Goal: Task Accomplishment & Management: Manage account settings

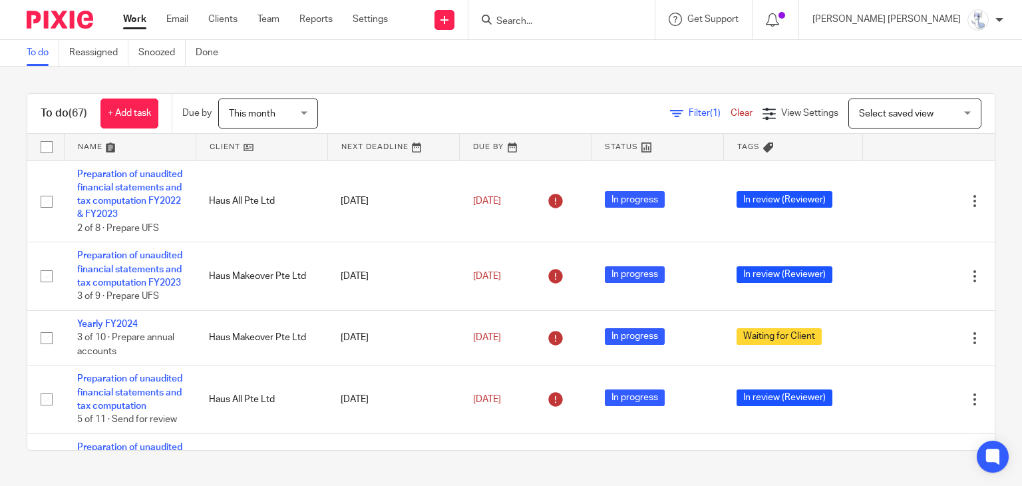
click at [603, 17] on input "Search" at bounding box center [555, 22] width 120 height 12
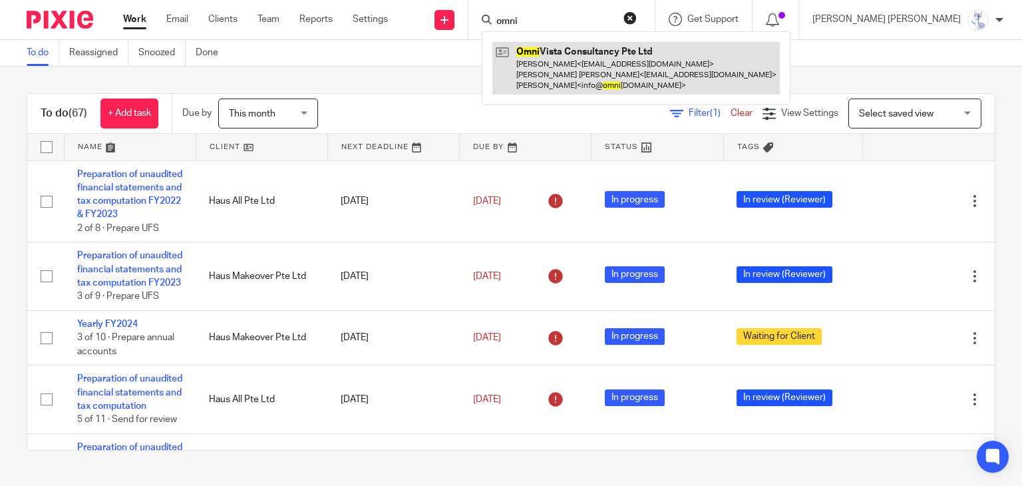
type input "omni"
click at [642, 73] on link at bounding box center [635, 68] width 287 height 53
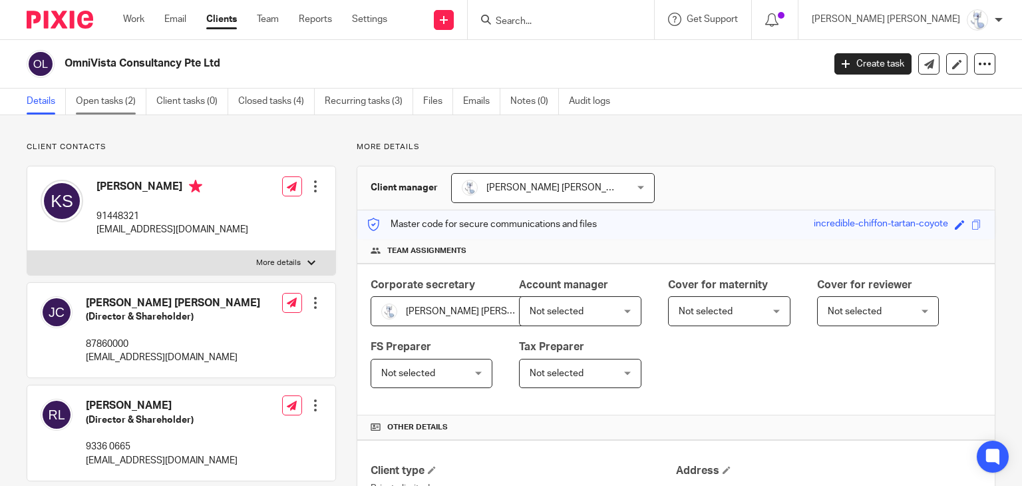
click at [105, 99] on link "Open tasks (2)" at bounding box center [111, 101] width 71 height 26
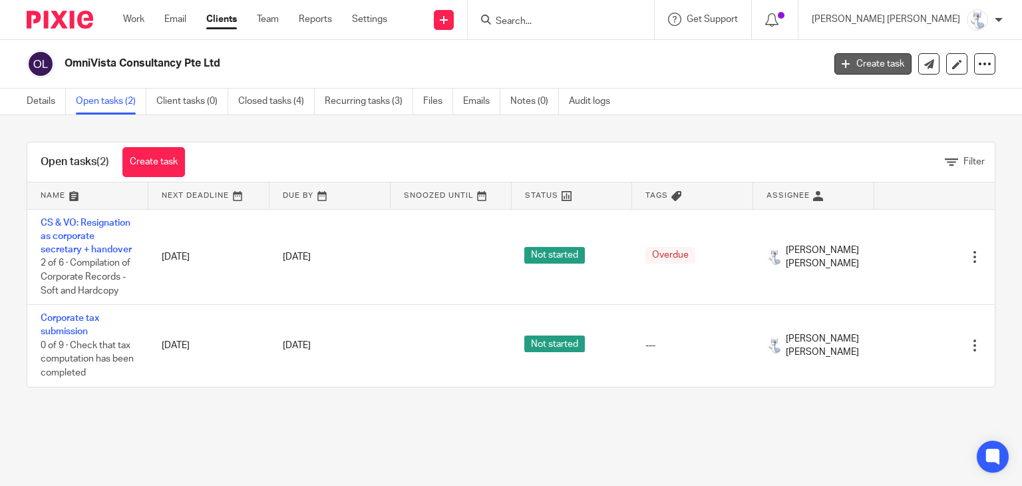
click at [853, 59] on link "Create task" at bounding box center [872, 63] width 77 height 21
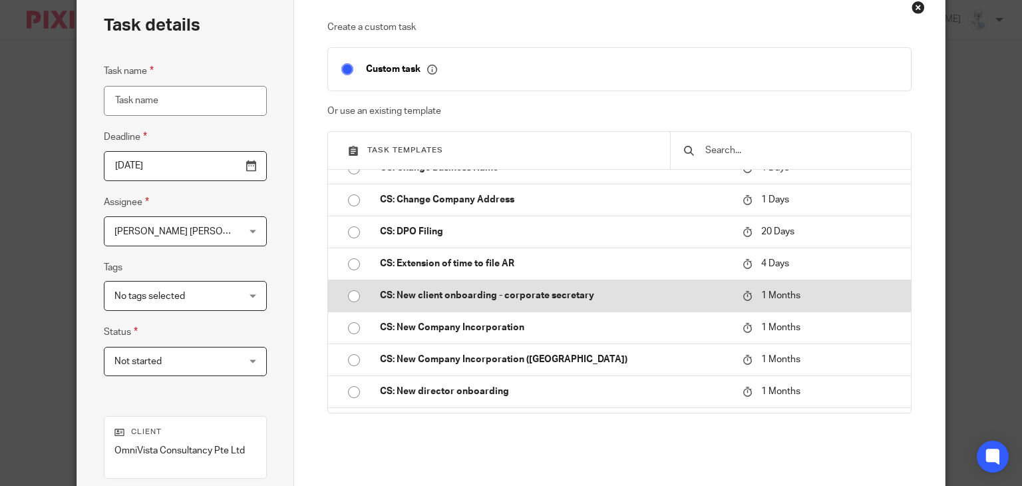
scroll to position [466, 0]
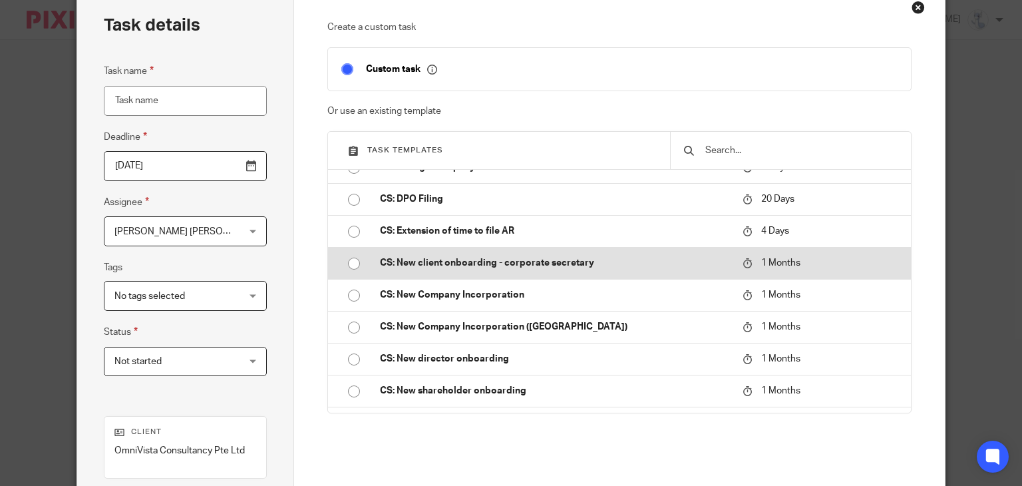
click at [693, 271] on td "CS: New client onboarding - corporate secretary" at bounding box center [551, 263] width 369 height 32
type input "2025-10-18"
type input "CS: New client onboarding - corporate secretary"
checkbox input "false"
radio input "true"
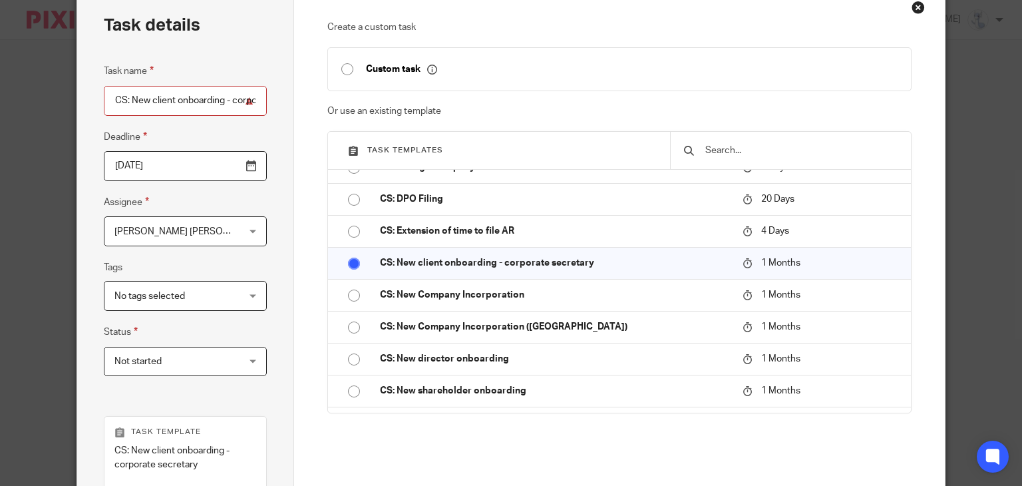
click at [250, 165] on input "2025-10-18" at bounding box center [185, 166] width 163 height 30
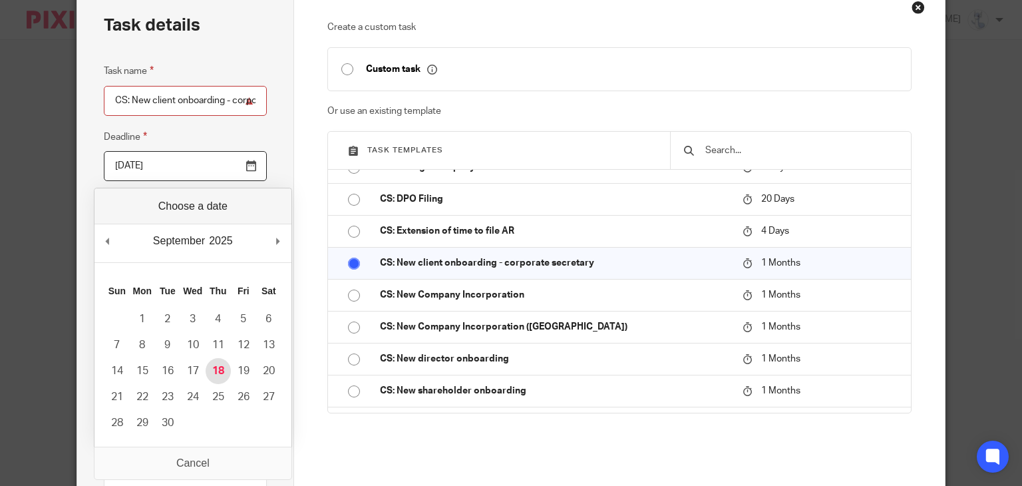
type input "2025-09-18"
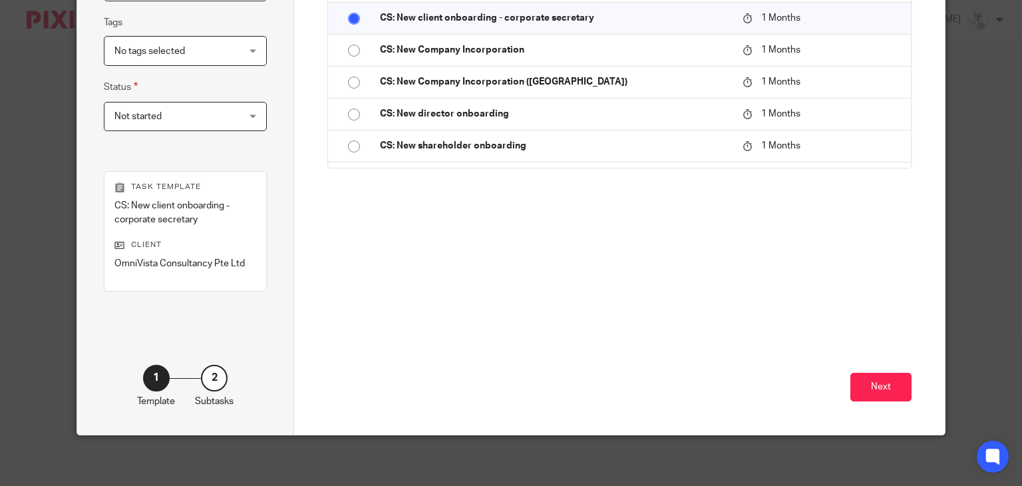
scroll to position [313, 0]
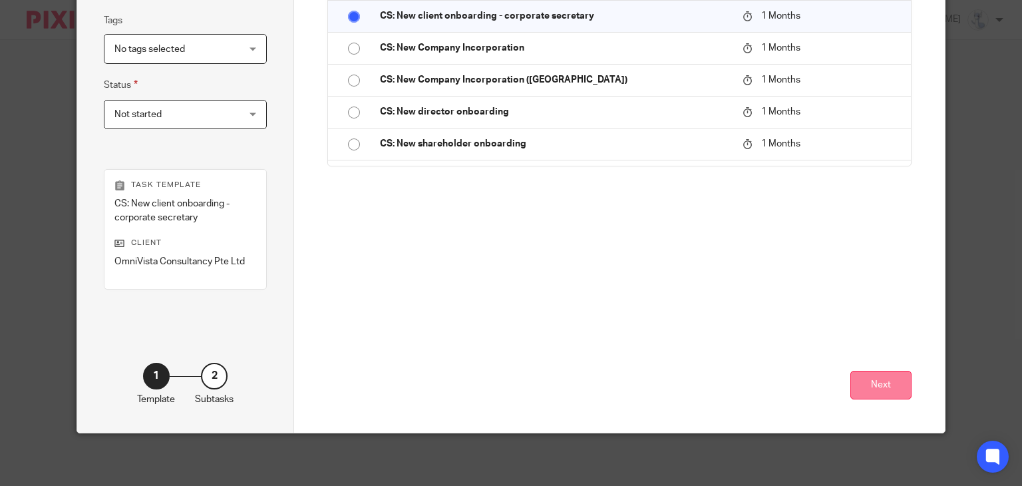
click at [873, 373] on button "Next" at bounding box center [880, 385] width 61 height 29
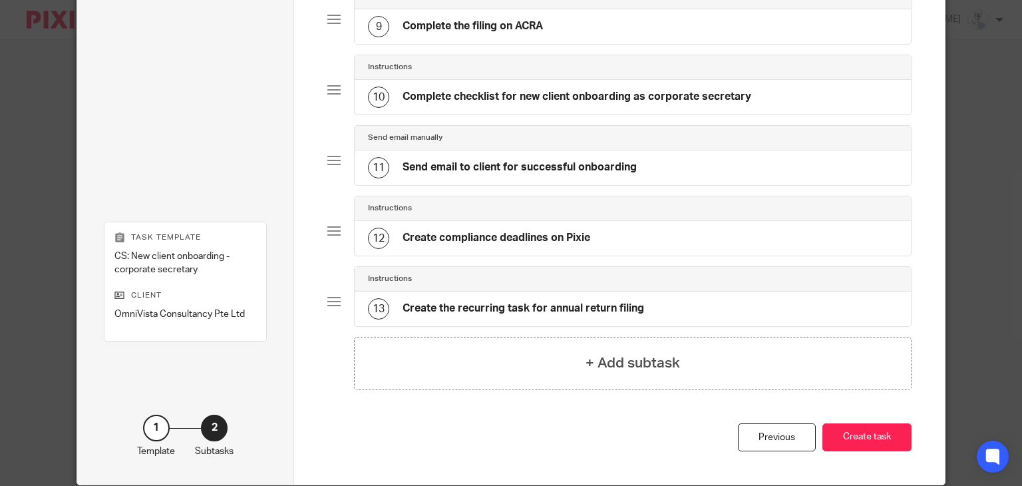
scroll to position [750, 0]
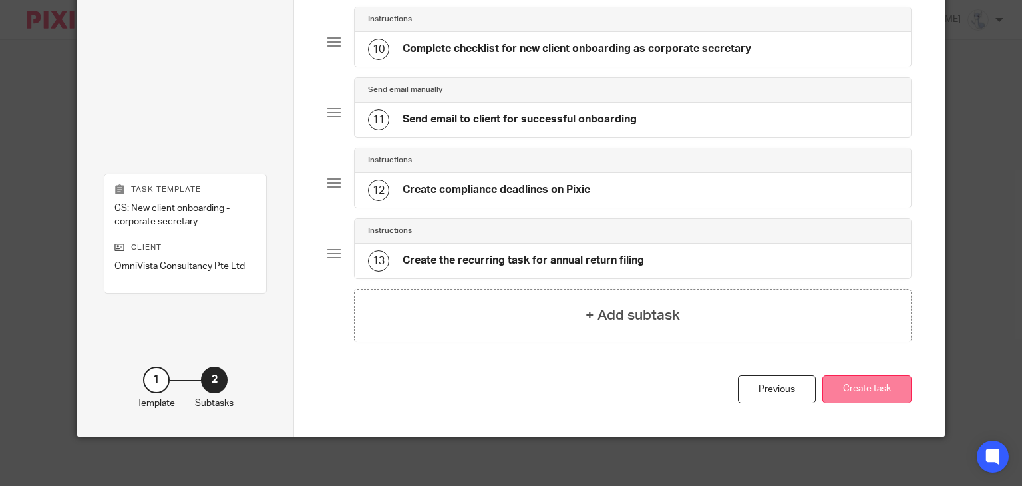
click at [873, 383] on button "Create task" at bounding box center [866, 389] width 89 height 29
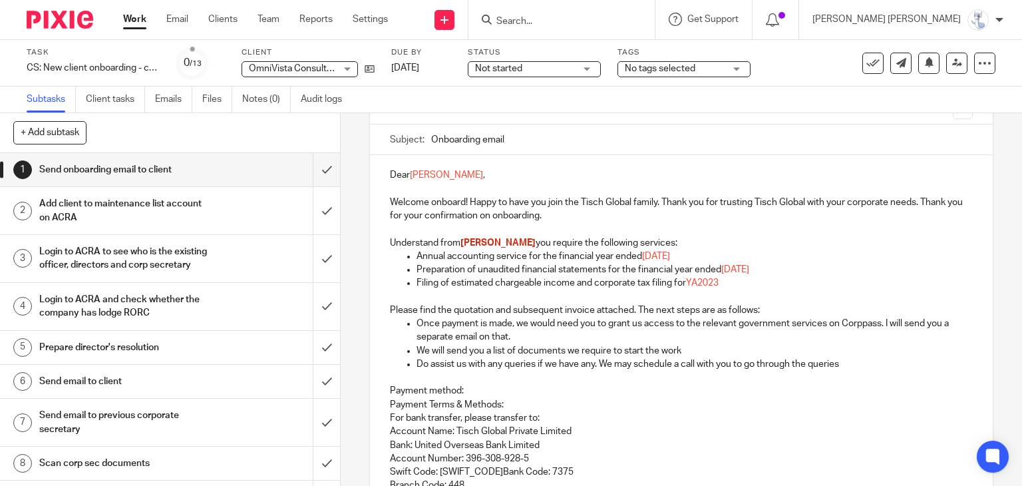
scroll to position [133, 0]
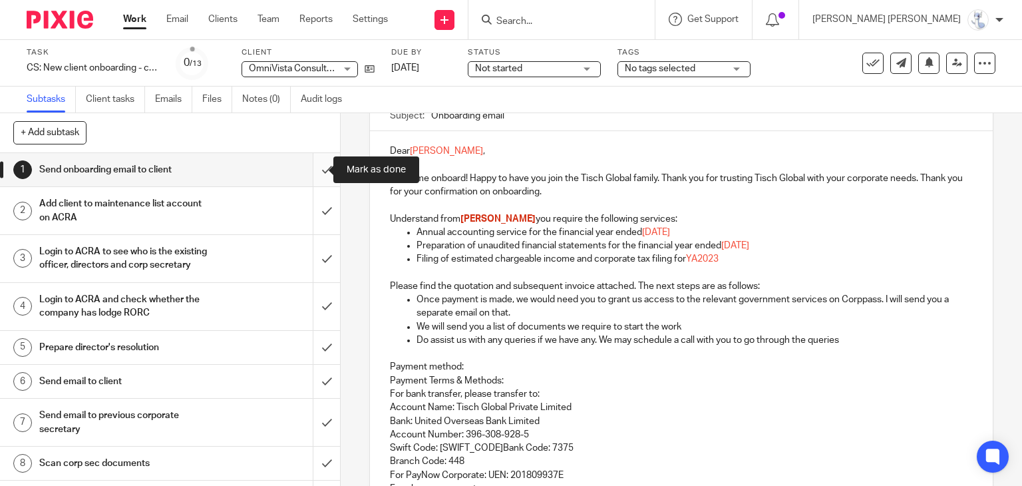
click at [308, 171] on input "submit" at bounding box center [170, 169] width 340 height 33
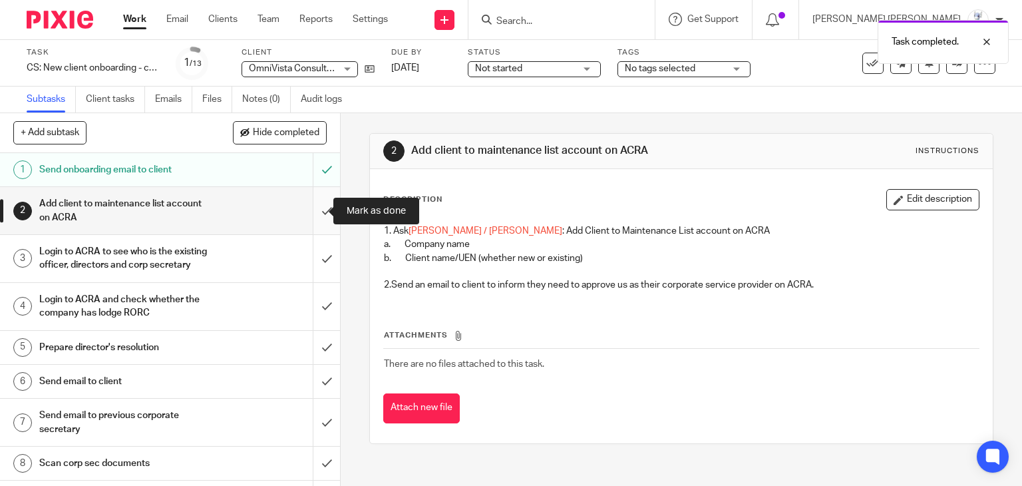
click at [315, 211] on input "submit" at bounding box center [170, 210] width 340 height 47
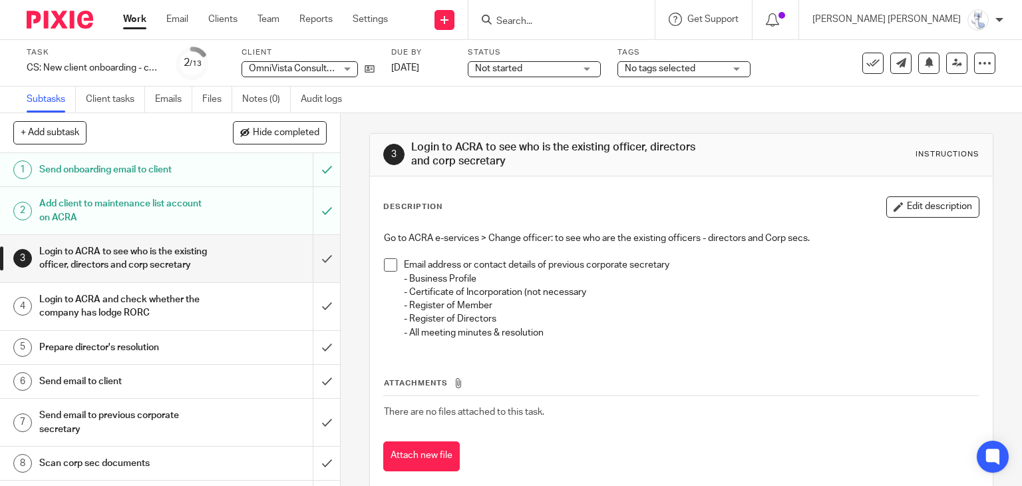
click at [219, 357] on div "Prepare director's resolution" at bounding box center [169, 347] width 260 height 20
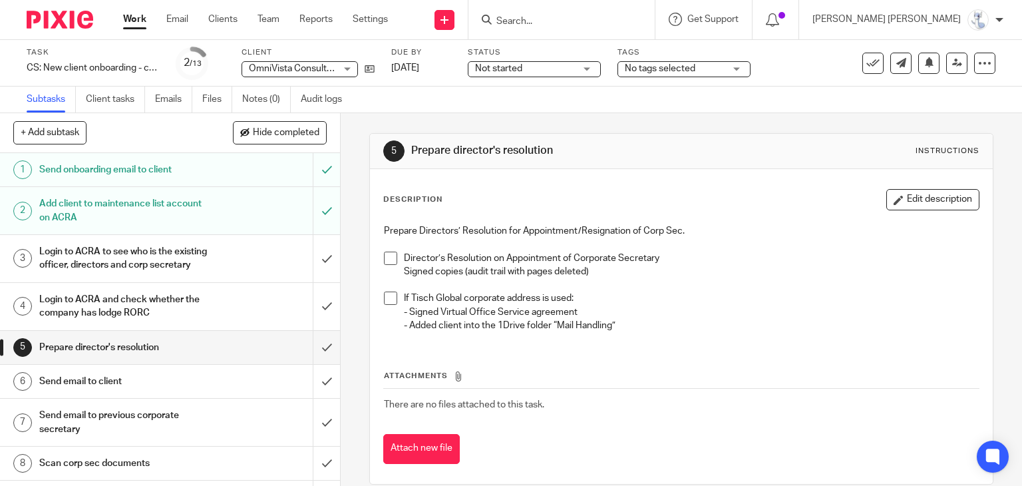
click at [213, 275] on div "Login to ACRA to see who is the existing officer, directors and corp secretary" at bounding box center [169, 258] width 260 height 34
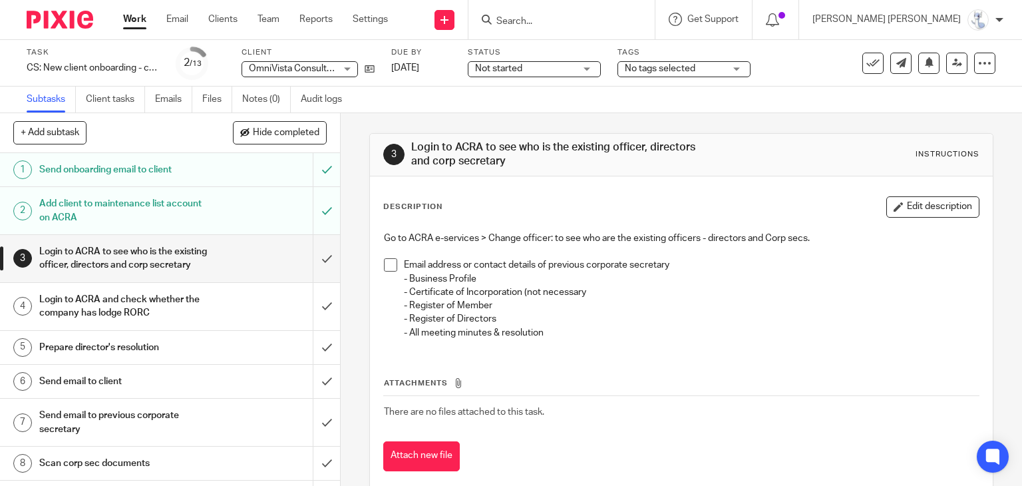
click at [609, 21] on input "Search" at bounding box center [555, 22] width 120 height 12
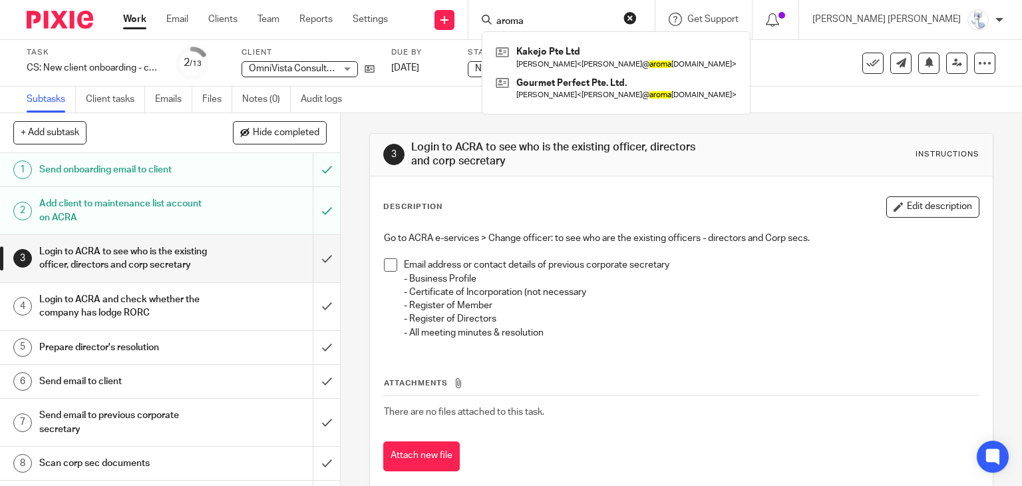
type input "aroma"
click at [637, 17] on button "reset" at bounding box center [629, 17] width 13 height 13
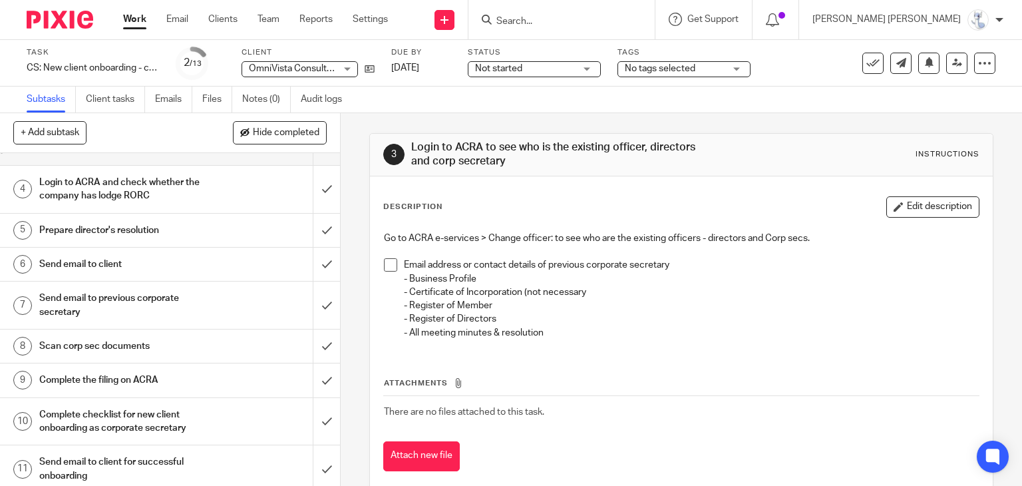
scroll to position [133, 0]
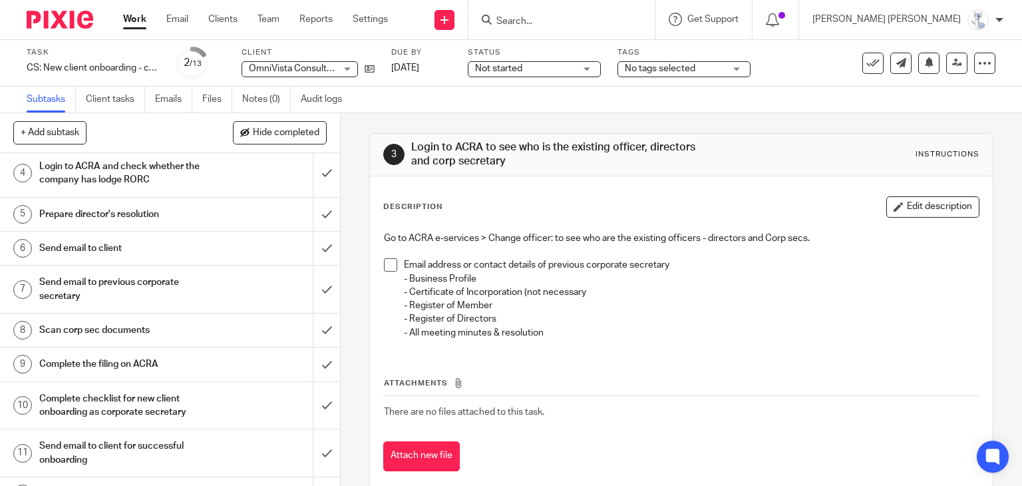
click at [160, 224] on h1 "Prepare director's resolution" at bounding box center [126, 214] width 174 height 20
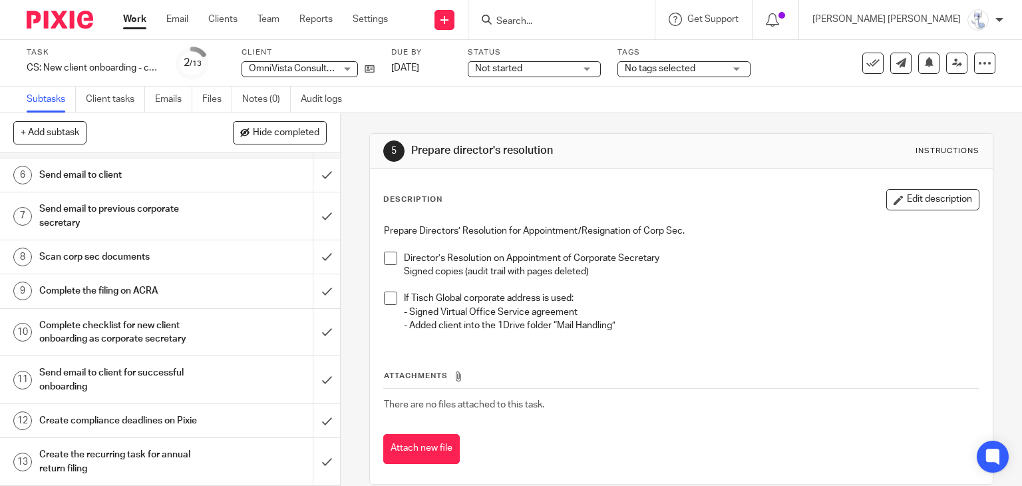
scroll to position [218, 0]
